Goal: Check status: Check status

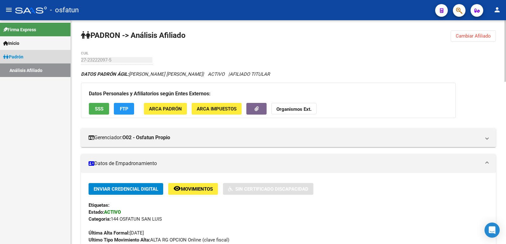
drag, startPoint x: 31, startPoint y: 57, endPoint x: 280, endPoint y: 56, distance: 249.1
click at [32, 57] on link "Padrón" at bounding box center [35, 57] width 70 height 14
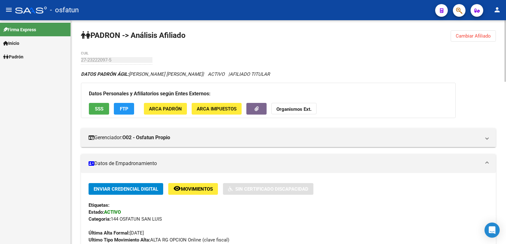
click at [485, 38] on span "Cambiar Afiliado" at bounding box center [473, 36] width 35 height 6
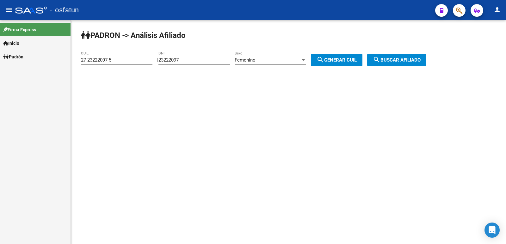
drag, startPoint x: 129, startPoint y: 65, endPoint x: 119, endPoint y: 64, distance: 10.2
click at [119, 63] on app-analisis-afiliado "[PERSON_NAME] -> Análisis Afiliado 27-23222097-5 CUIL | 23222097 DNI Femenino S…" at bounding box center [256, 60] width 350 height 6
type input "17406972"
click at [277, 59] on div "Femenino" at bounding box center [268, 60] width 66 height 6
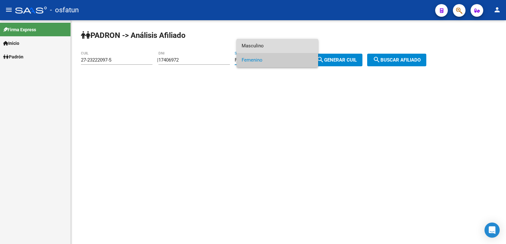
click at [290, 48] on span "Masculino" at bounding box center [277, 46] width 71 height 14
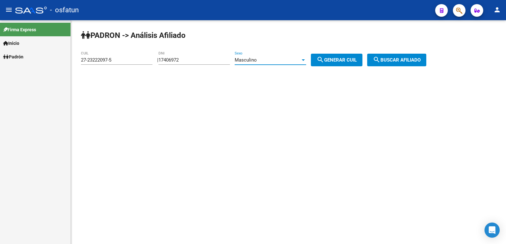
click at [335, 60] on span "search Generar CUIL" at bounding box center [336, 60] width 40 height 6
type input "20-17406972-8"
click at [379, 60] on button "search Buscar afiliado" at bounding box center [396, 60] width 59 height 13
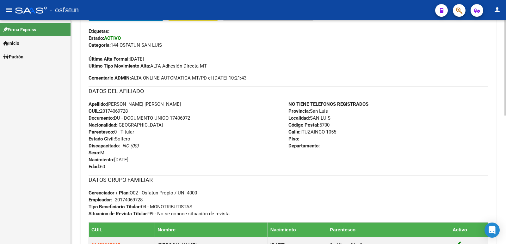
scroll to position [301, 0]
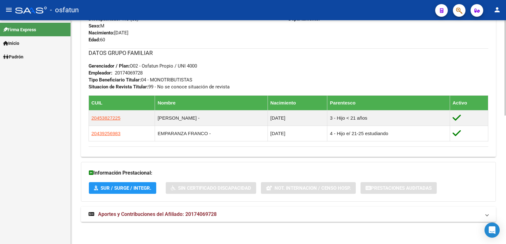
click at [160, 213] on span "Aportes y Contribuciones del Afiliado: 20174069728" at bounding box center [157, 214] width 119 height 6
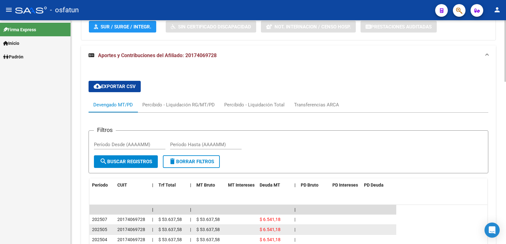
scroll to position [589, 0]
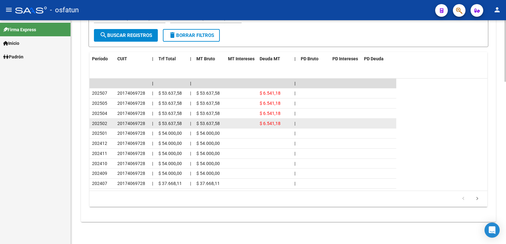
click at [133, 125] on span "20174069728" at bounding box center [131, 123] width 28 height 5
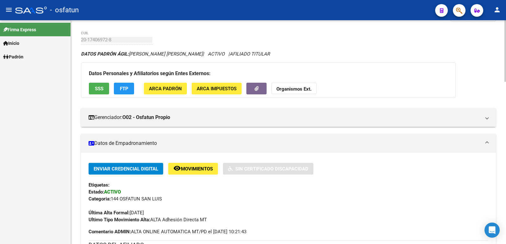
scroll to position [0, 0]
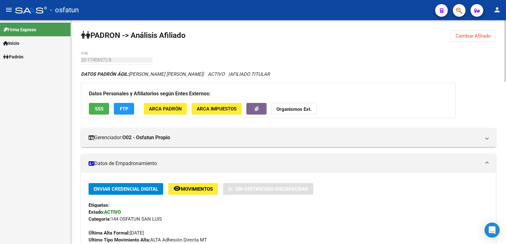
click at [467, 38] on span "Cambiar Afiliado" at bounding box center [473, 36] width 35 height 6
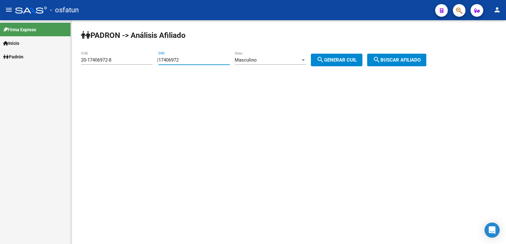
drag, startPoint x: 224, startPoint y: 59, endPoint x: 164, endPoint y: 59, distance: 59.7
click at [164, 59] on div "| 17406972 DNI Masculino Sexo search Generar CUIL" at bounding box center [262, 60] width 210 height 6
paste input "39990747"
type input "39990747"
click at [345, 65] on button "search Generar CUIL" at bounding box center [337, 60] width 52 height 13
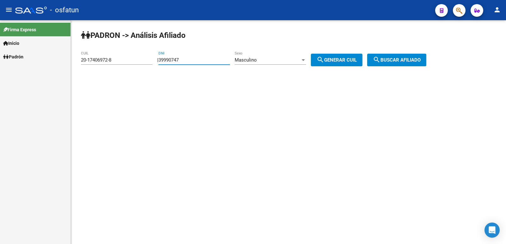
type input "20-39990747-1"
click at [398, 62] on span "search Buscar afiliado" at bounding box center [397, 60] width 48 height 6
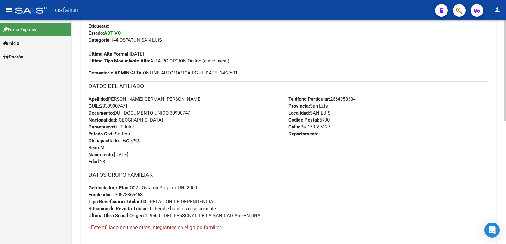
scroll to position [274, 0]
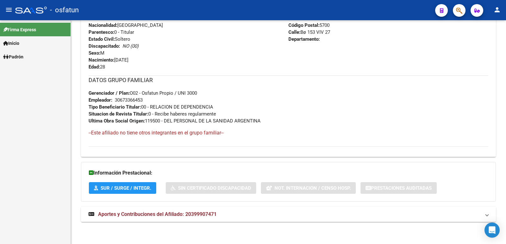
click at [204, 215] on span "Aportes y Contribuciones del Afiliado: 20399907471" at bounding box center [157, 214] width 119 height 6
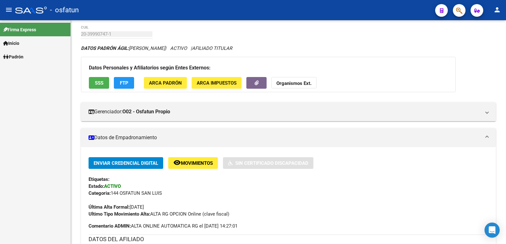
scroll to position [0, 0]
